Goal: Information Seeking & Learning: Learn about a topic

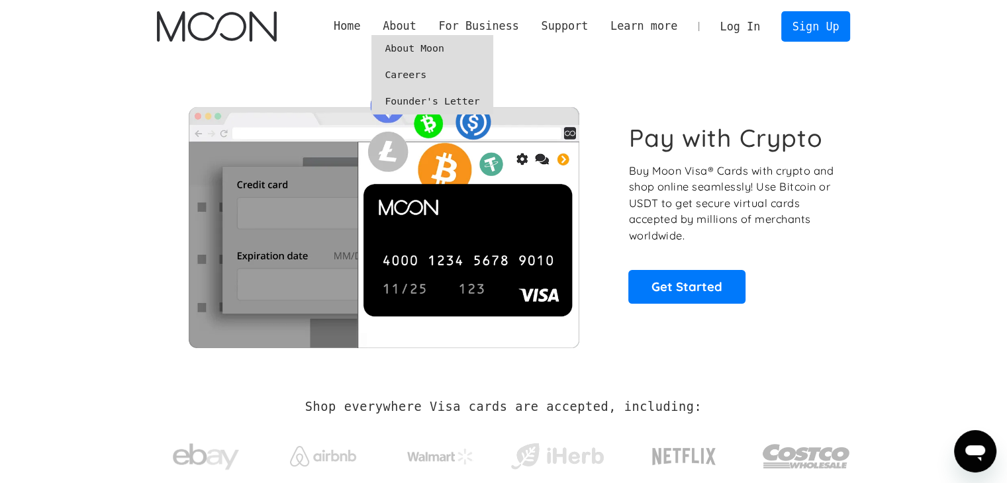
click at [425, 46] on link "About Moon" at bounding box center [432, 48] width 121 height 26
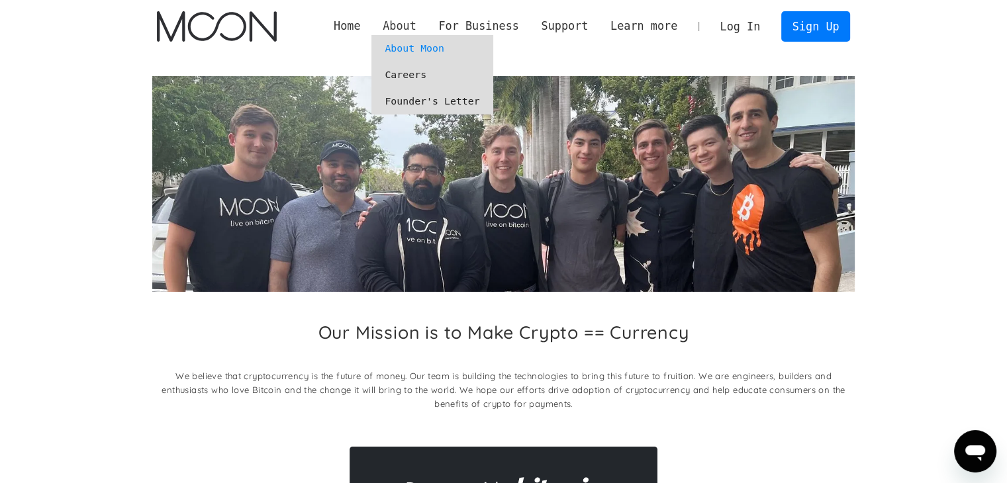
click at [417, 22] on div "About" at bounding box center [400, 26] width 34 height 17
click at [429, 49] on link "About Moon" at bounding box center [432, 48] width 121 height 26
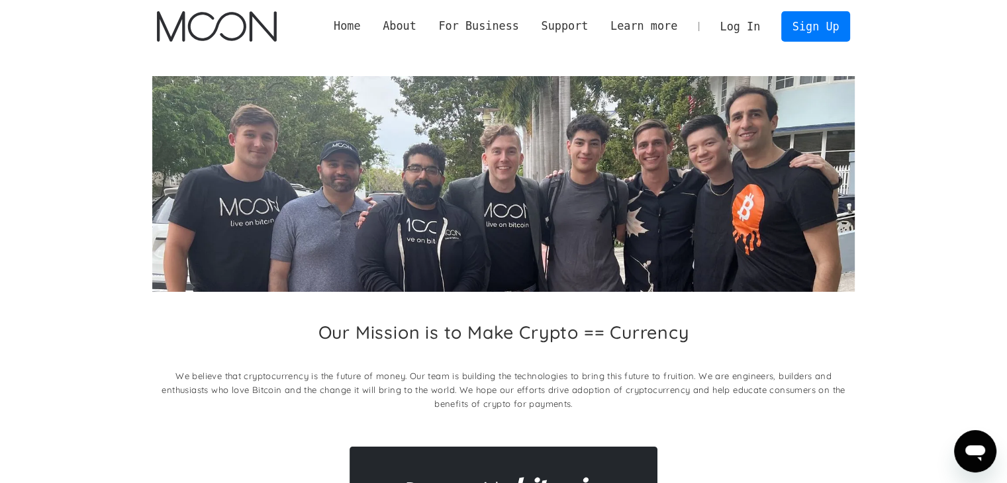
click at [372, 28] on link "Home" at bounding box center [347, 26] width 49 height 17
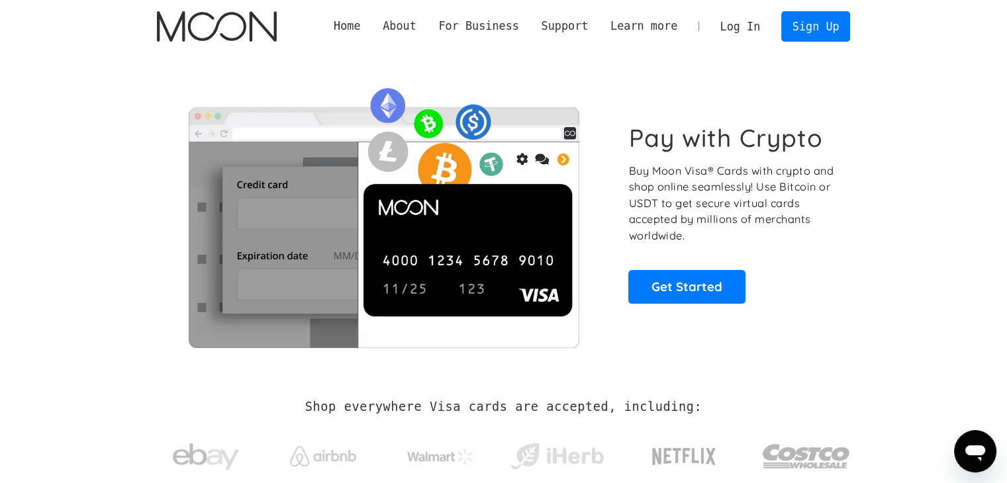
click at [372, 27] on link "Home" at bounding box center [347, 26] width 49 height 17
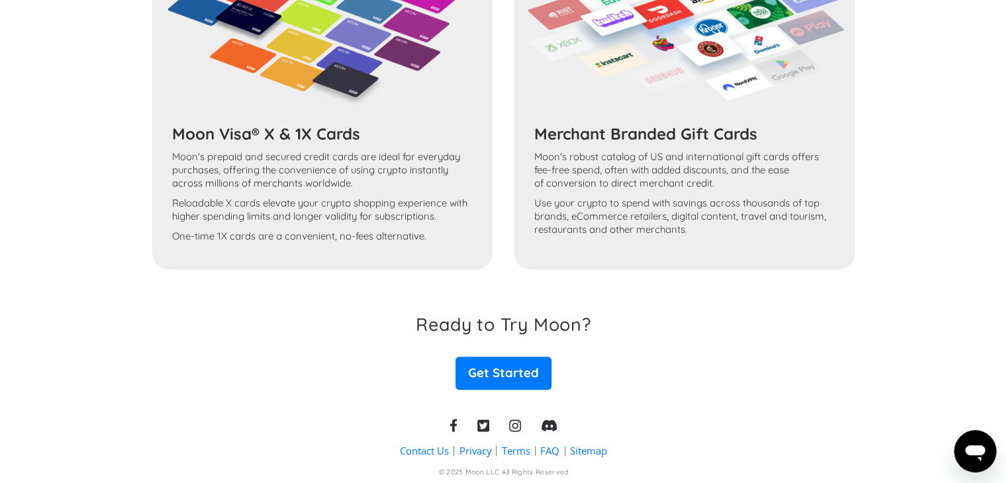
scroll to position [803, 0]
